Goal: Task Accomplishment & Management: Complete application form

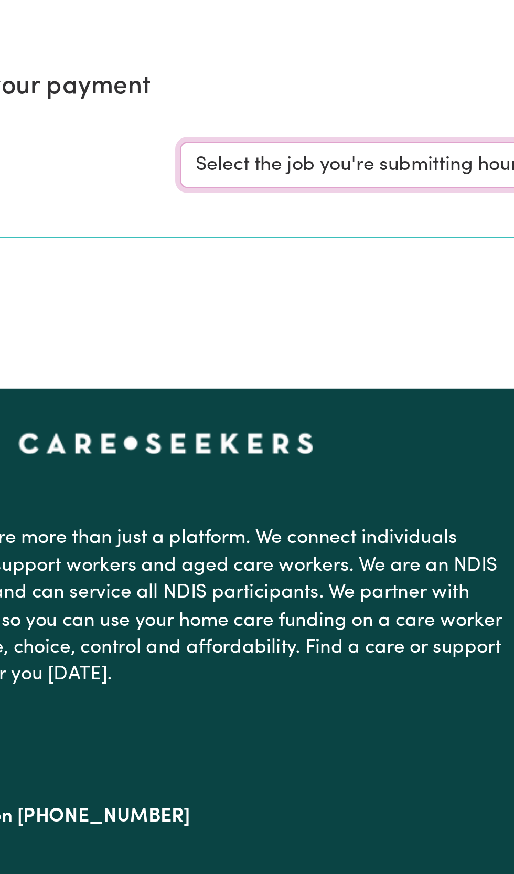
click at [311, 159] on select "Select the job you're submitting hours for... [Betty Hungerford ] Female Suppor…" at bounding box center [385, 158] width 244 height 20
select select "11981"
click at [263, 148] on select "Select the job you're submitting hours for... [Betty Hungerford ] Female Suppor…" at bounding box center [385, 158] width 244 height 20
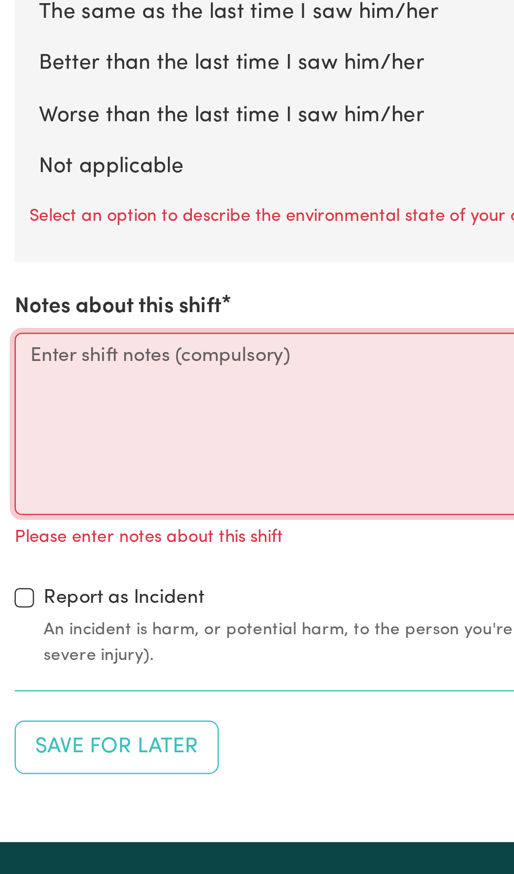
scroll to position [769, 0]
paste textarea "I arrived at Sylvia's home at 10am to find Sylvia ready and requesting to go sh…"
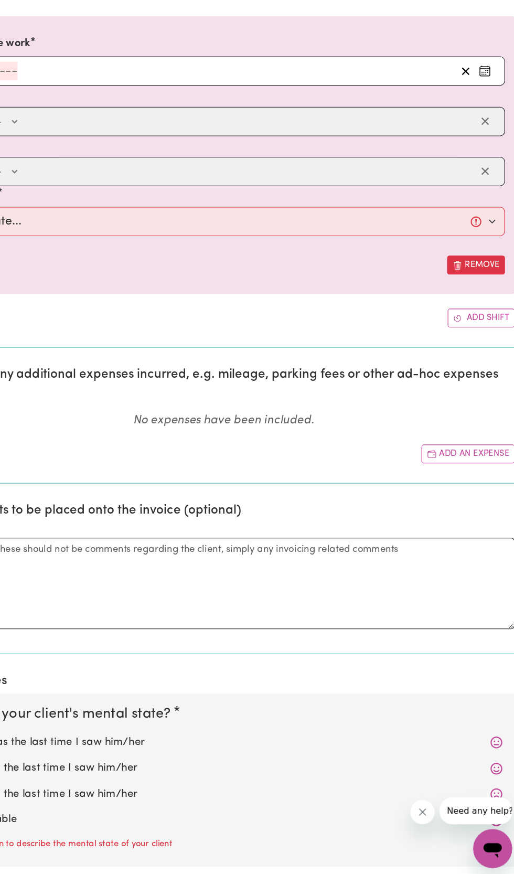
scroll to position [215, 0]
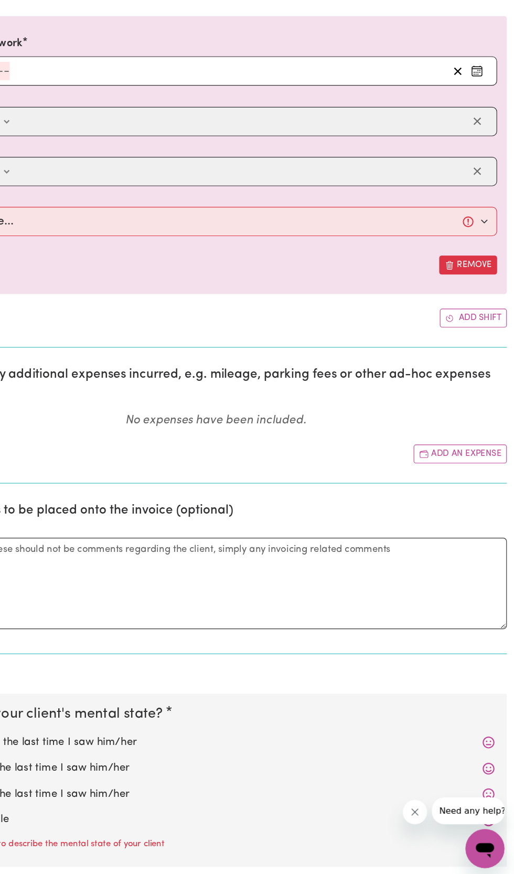
type textarea "I arrived at Sylvia's home at 10am to find Sylvia ready and requesting to go sh…"
click at [481, 388] on button "Add shift" at bounding box center [479, 392] width 58 height 16
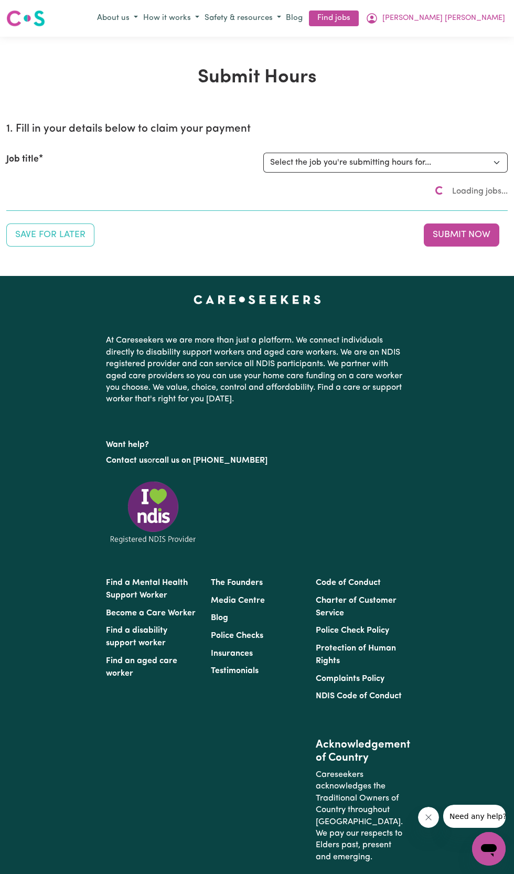
scroll to position [0, 0]
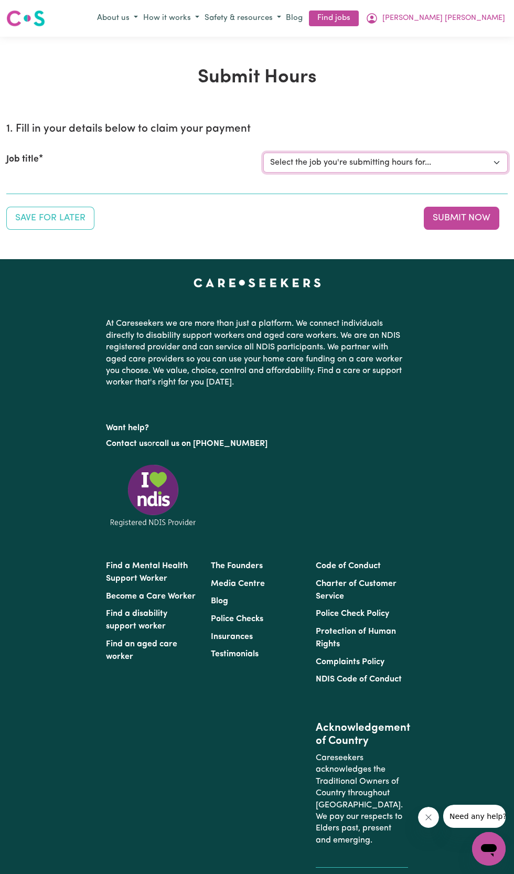
click at [380, 158] on select "Select the job you're submitting hours for... [Betty Hungerford ] Female Suppor…" at bounding box center [385, 163] width 244 height 20
select select "11981"
click at [263, 153] on select "Select the job you're submitting hours for... [Betty Hungerford ] Female Suppor…" at bounding box center [385, 163] width 244 height 20
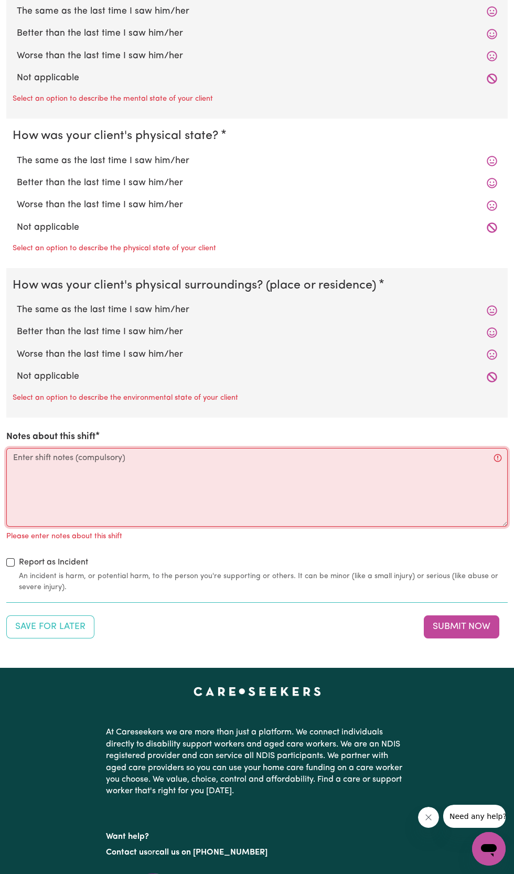
scroll to position [987, 0]
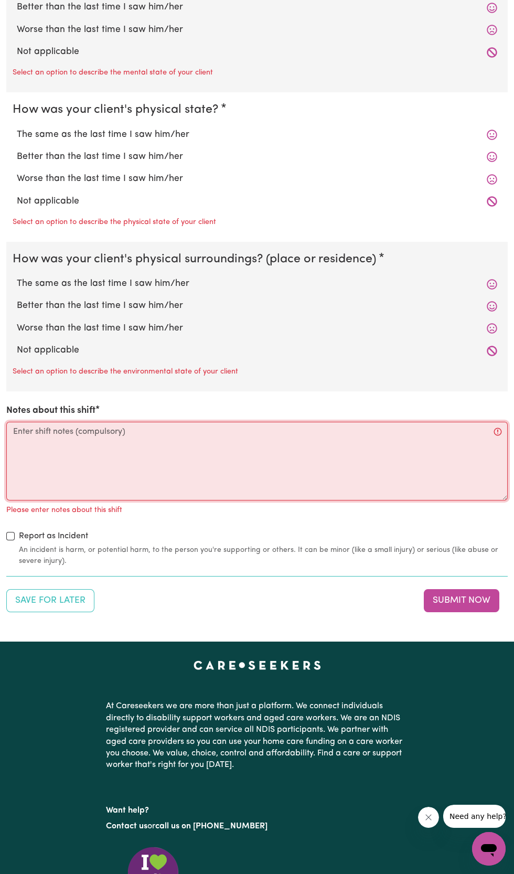
paste textarea "I arrived at Sylvia's home at 10am to find Sylvia ready and requesting to go sh…"
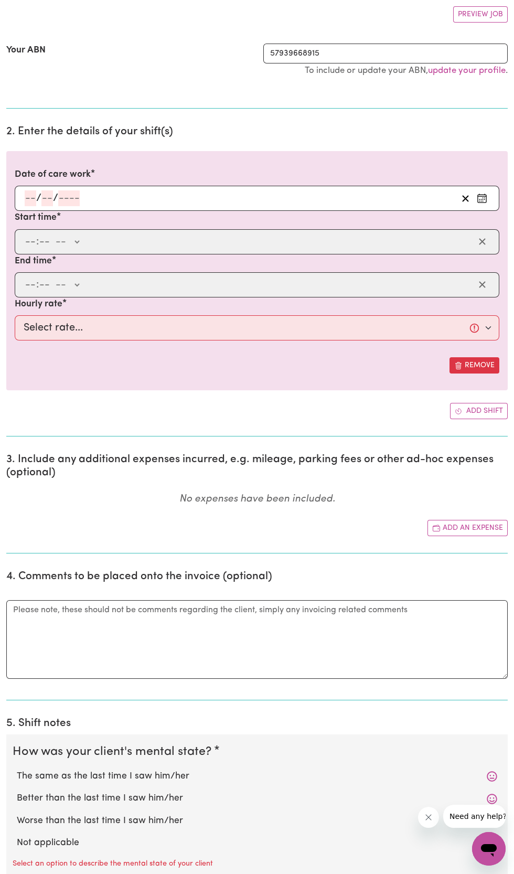
scroll to position [196, 0]
type textarea "I arrived at Sylvia's home at 10am to find Sylvia ready and requesting to go sh…"
click at [78, 197] on input "number" at bounding box center [69, 198] width 22 height 16
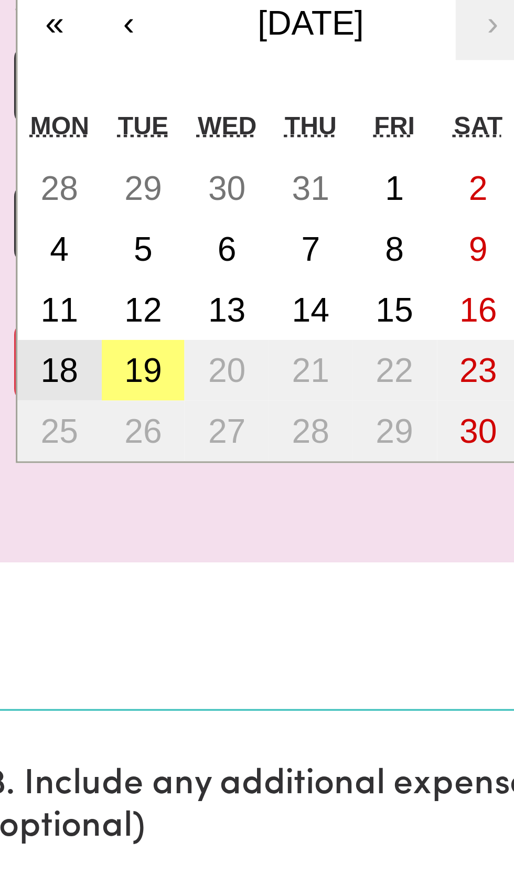
click at [35, 328] on button "18" at bounding box center [29, 330] width 26 height 19
type input "2025-08-18"
type input "18"
type input "8"
type input "2025"
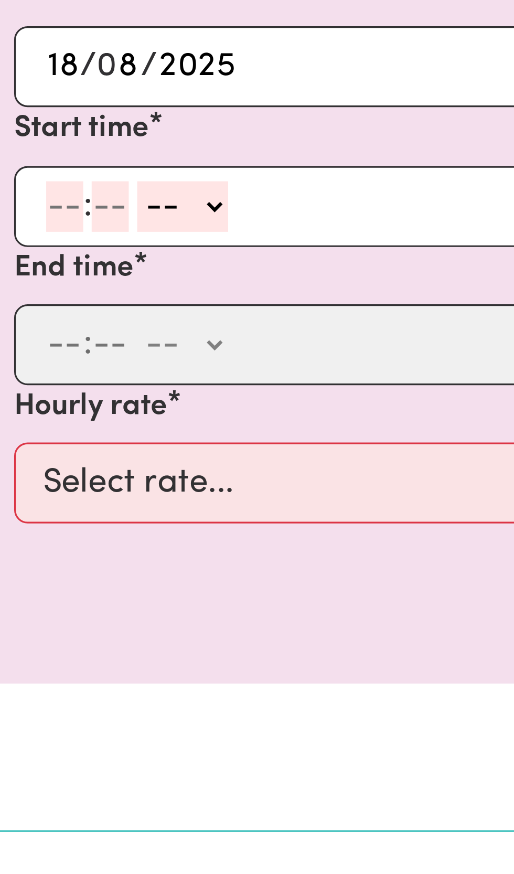
click at [33, 243] on input "number" at bounding box center [31, 241] width 12 height 16
type input "10"
type input "0"
click at [80, 240] on select "-- AM PM" at bounding box center [69, 241] width 28 height 16
select select "am"
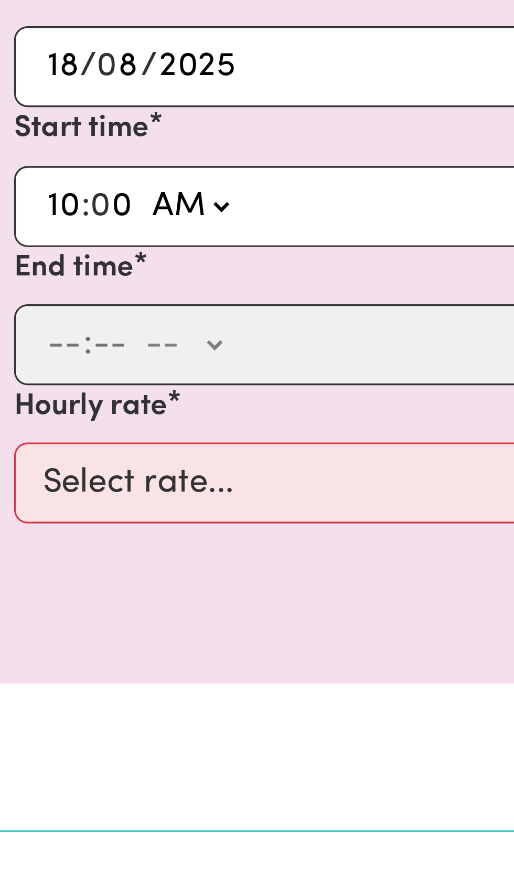
click at [55, 233] on select "-- AM PM" at bounding box center [69, 241] width 28 height 16
type input "10:00"
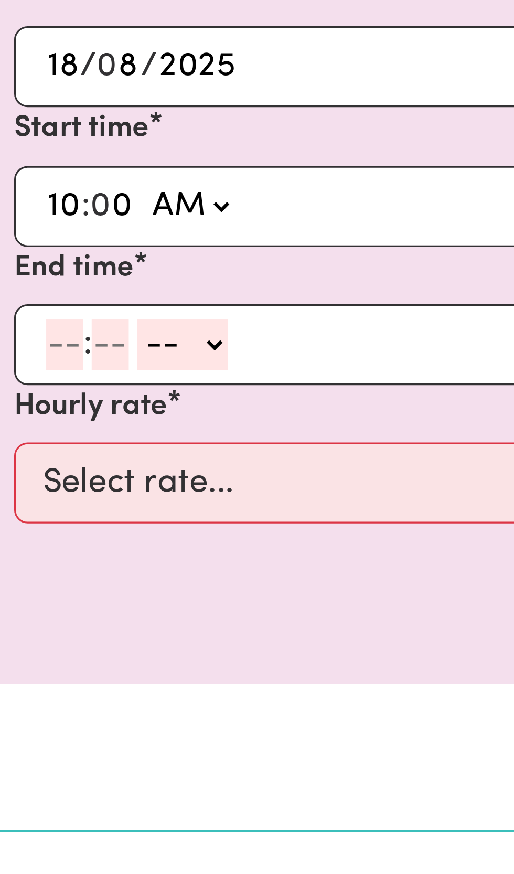
click at [36, 281] on input "number" at bounding box center [31, 284] width 12 height 16
type input "1"
click at [38, 283] on input "number" at bounding box center [40, 284] width 12 height 16
type input "3"
click at [35, 284] on input "0" at bounding box center [42, 284] width 14 height 16
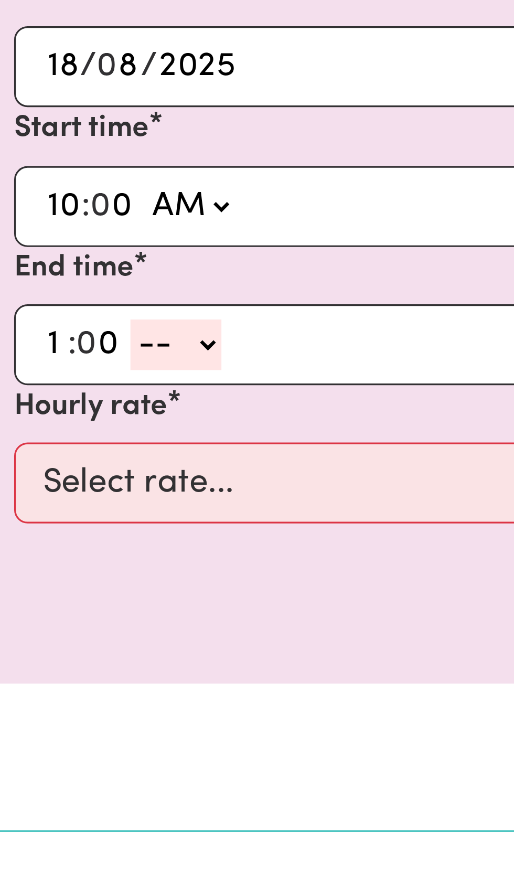
type input "0"
click at [30, 281] on input "1" at bounding box center [28, 284] width 7 height 16
type input "1"
click at [75, 283] on select "-- AM PM" at bounding box center [65, 284] width 28 height 16
select select "pm"
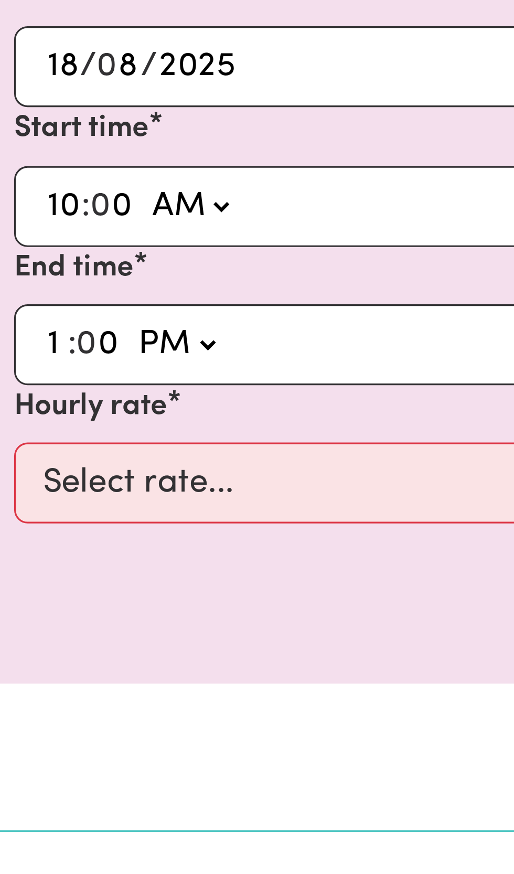
click at [51, 276] on select "-- AM PM" at bounding box center [65, 284] width 28 height 16
type input "13:00"
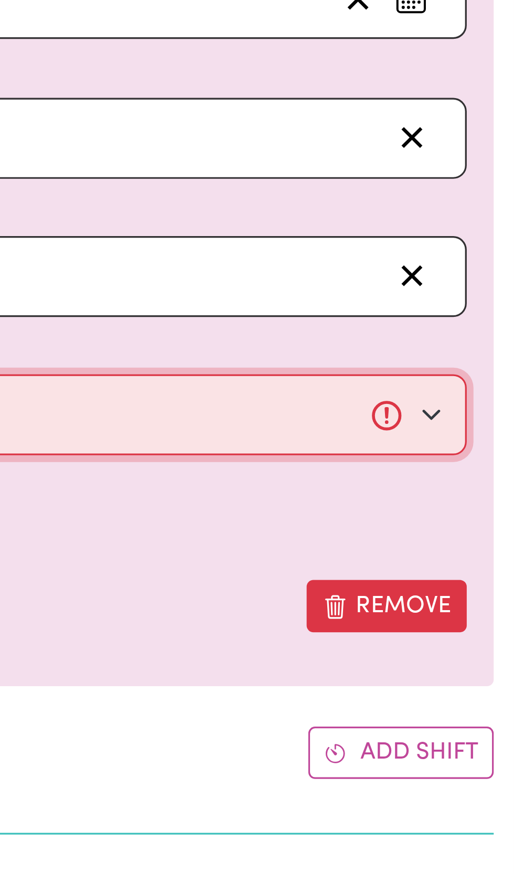
click at [489, 326] on select "Select rate... $50.00 (Weekday)" at bounding box center [257, 327] width 485 height 25
select select "50-Weekday"
click at [15, 315] on select "Select rate... $50.00 (Weekday)" at bounding box center [257, 327] width 485 height 25
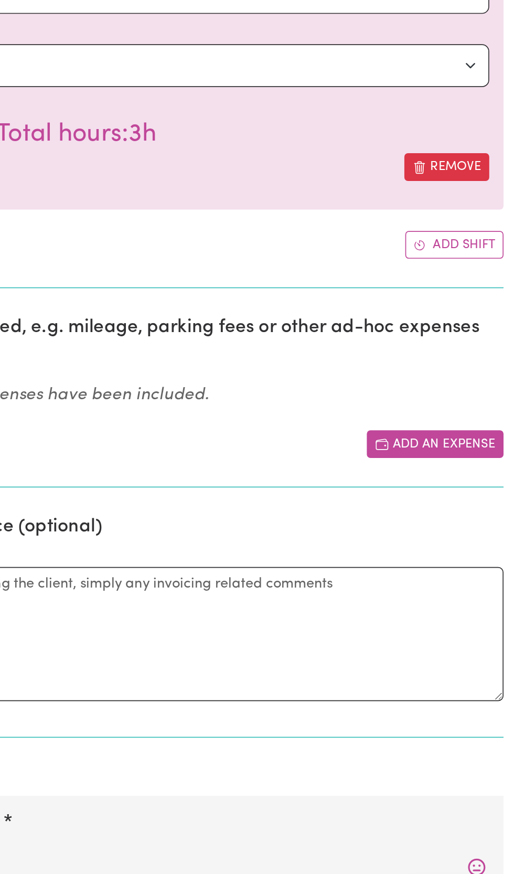
click at [462, 544] on button "Add an expense" at bounding box center [468, 549] width 80 height 16
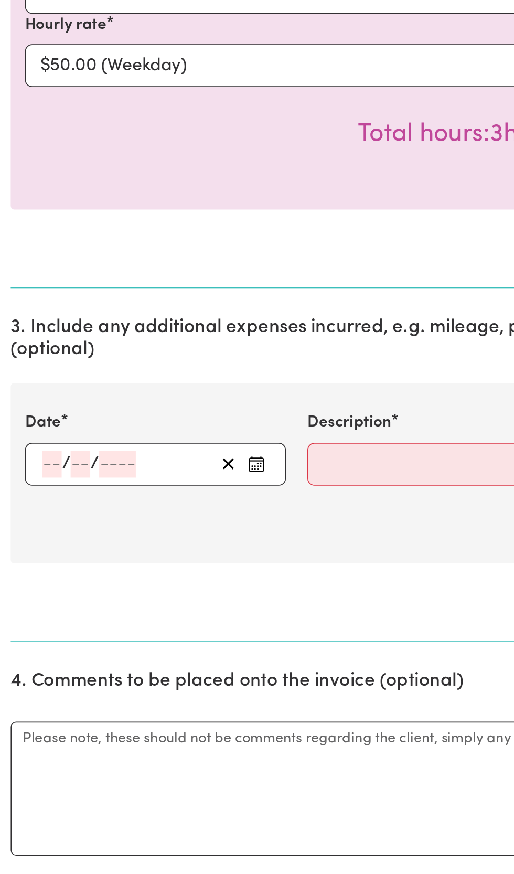
click at [36, 557] on input "number" at bounding box center [31, 561] width 12 height 16
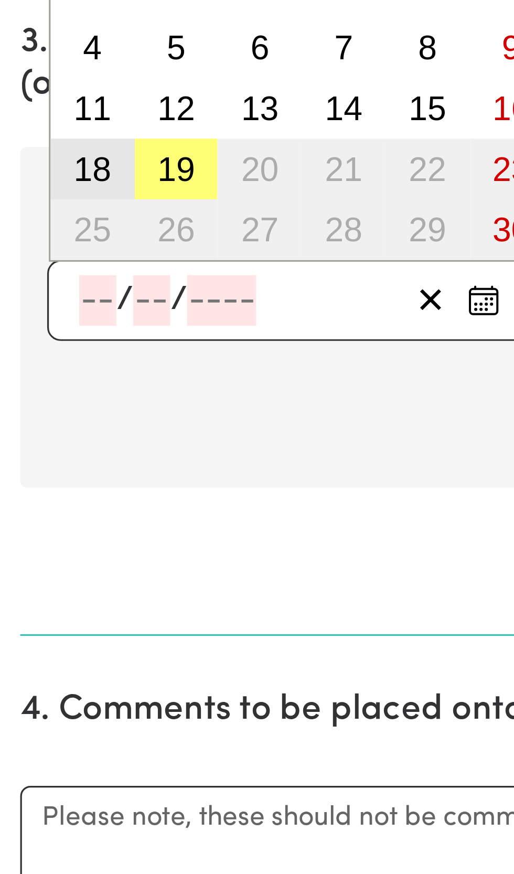
click at [34, 517] on abbr "18" at bounding box center [29, 521] width 12 height 12
type input "2025-08-18"
type input "18"
type input "8"
type input "2025"
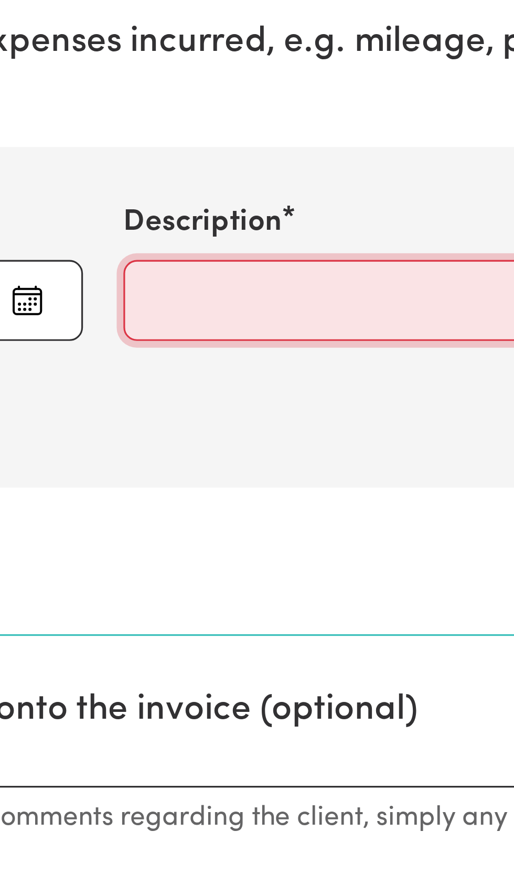
click at [193, 558] on input "Description" at bounding box center [256, 561] width 153 height 25
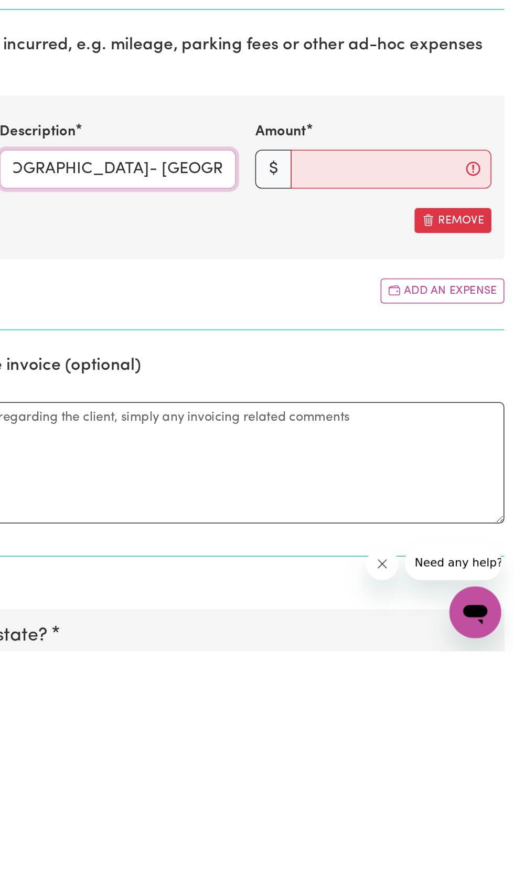
type input "Mileage West Pymble -Macquarie Centre- North Ryde RSL-home"
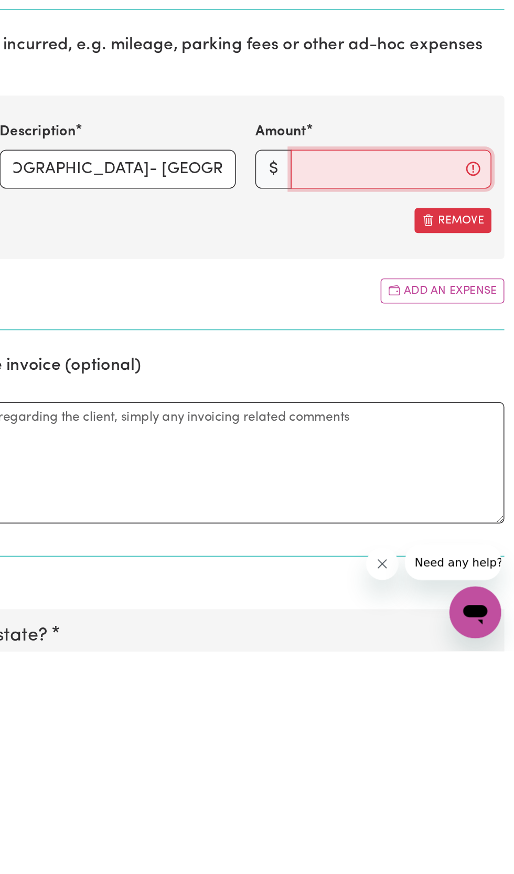
click at [382, 563] on input "Amount" at bounding box center [434, 561] width 130 height 25
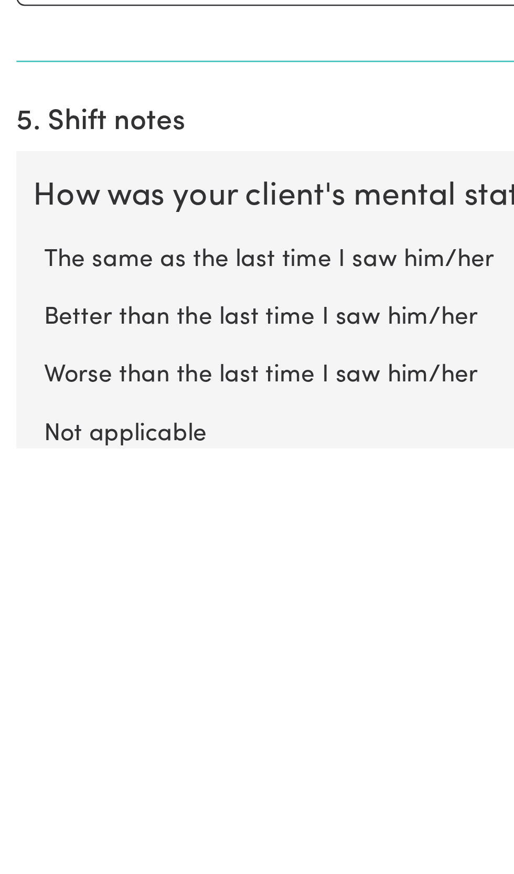
scroll to position [283, 0]
type input "13.00"
click at [110, 798] on label "The same as the last time I saw him/her" at bounding box center [257, 802] width 481 height 14
click at [17, 795] on input "The same as the last time I saw him/her" at bounding box center [16, 795] width 1 height 1
radio input "true"
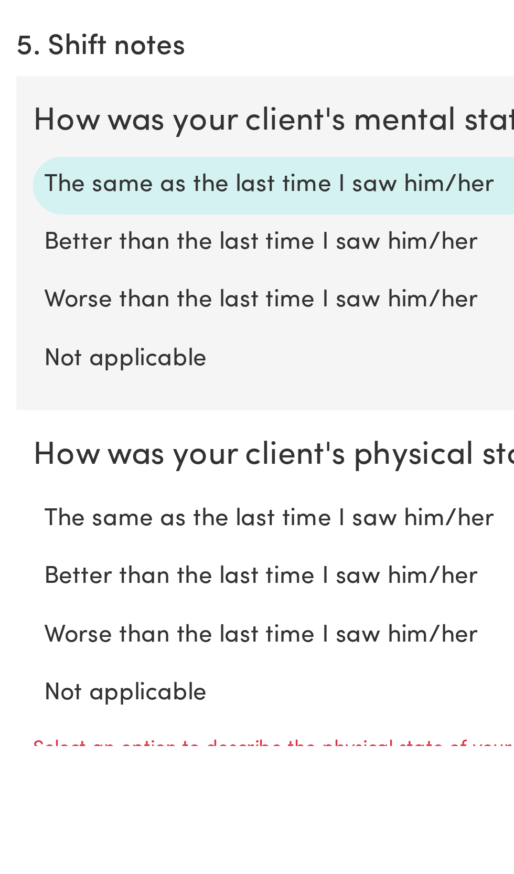
scroll to position [428, 0]
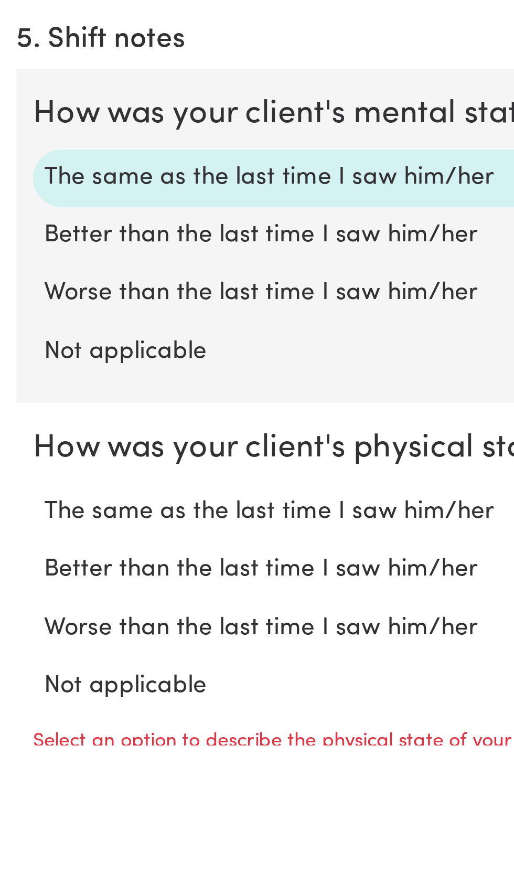
click at [122, 781] on label "The same as the last time I saw him/her" at bounding box center [257, 785] width 481 height 14
click at [17, 778] on input "The same as the last time I saw him/her" at bounding box center [16, 777] width 1 height 1
radio input "true"
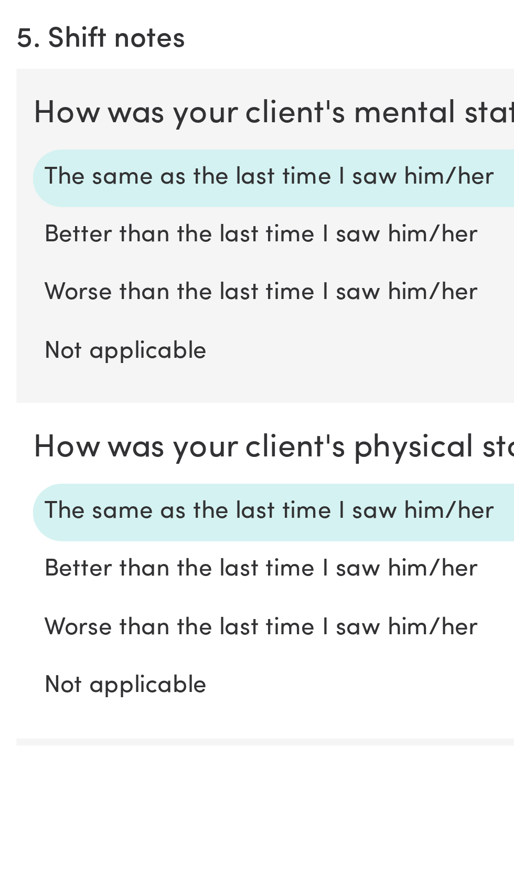
radio input "true"
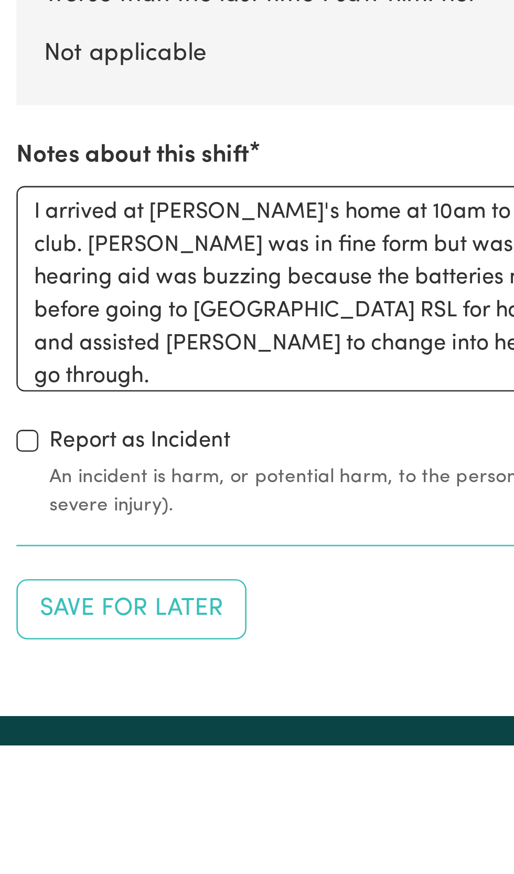
scroll to position [799, 0]
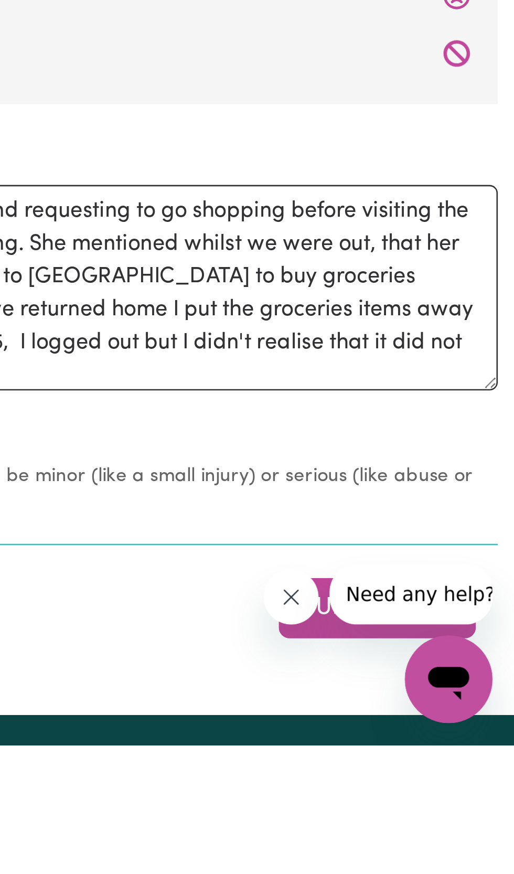
click at [458, 825] on button "Submit Now" at bounding box center [462, 821] width 76 height 23
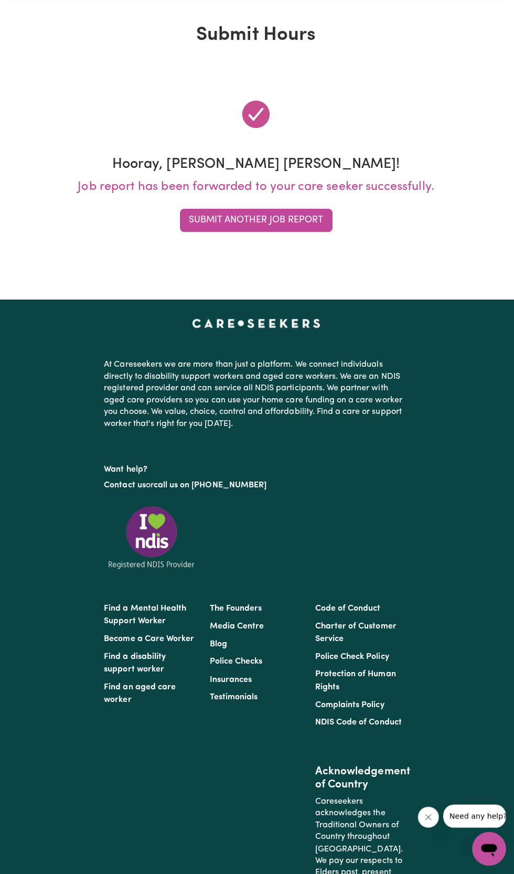
scroll to position [0, 0]
